Goal: Find specific page/section: Find specific page/section

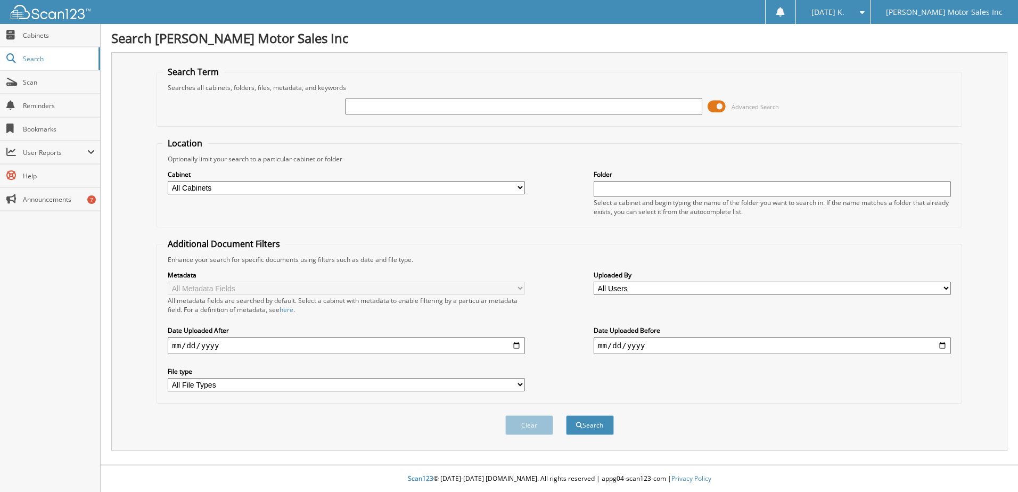
click at [566, 415] on button "Search" at bounding box center [590, 425] width 48 height 20
click at [371, 110] on input "text" at bounding box center [523, 106] width 357 height 16
type input "14676"
click at [566, 415] on button "Search" at bounding box center [590, 425] width 48 height 20
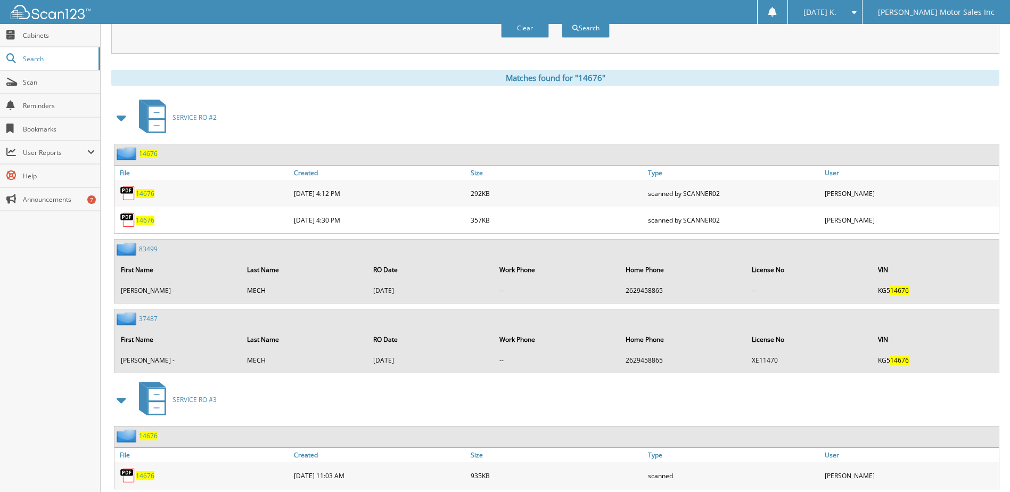
scroll to position [427, 0]
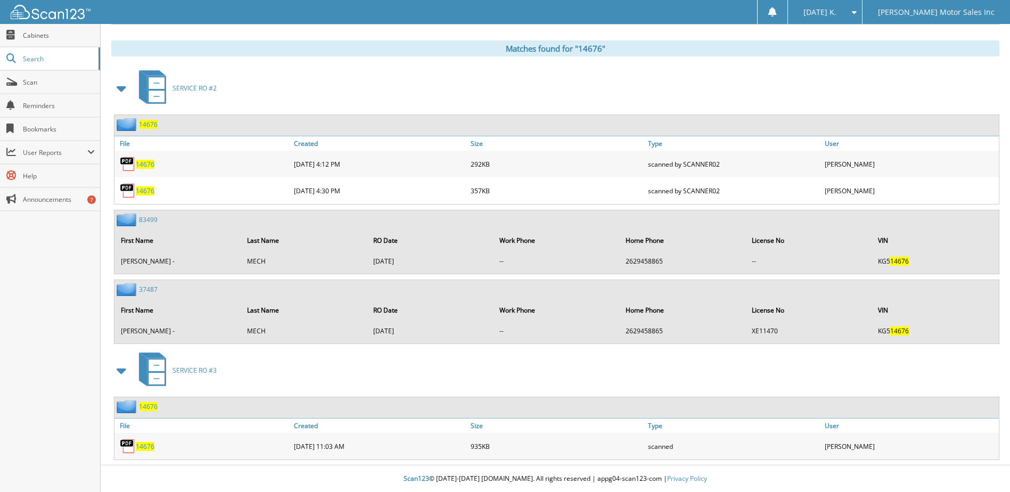
click at [152, 447] on span "14676" at bounding box center [145, 446] width 19 height 9
click at [38, 38] on span "Cabinets" at bounding box center [59, 35] width 72 height 9
